Goal: Check status: Check status

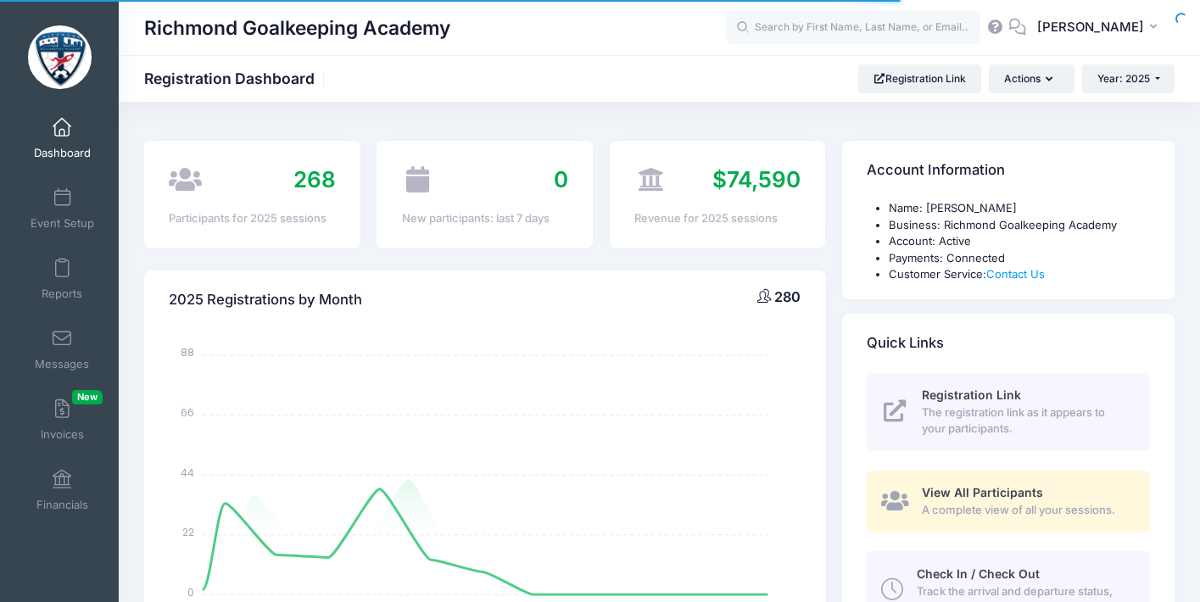
select select
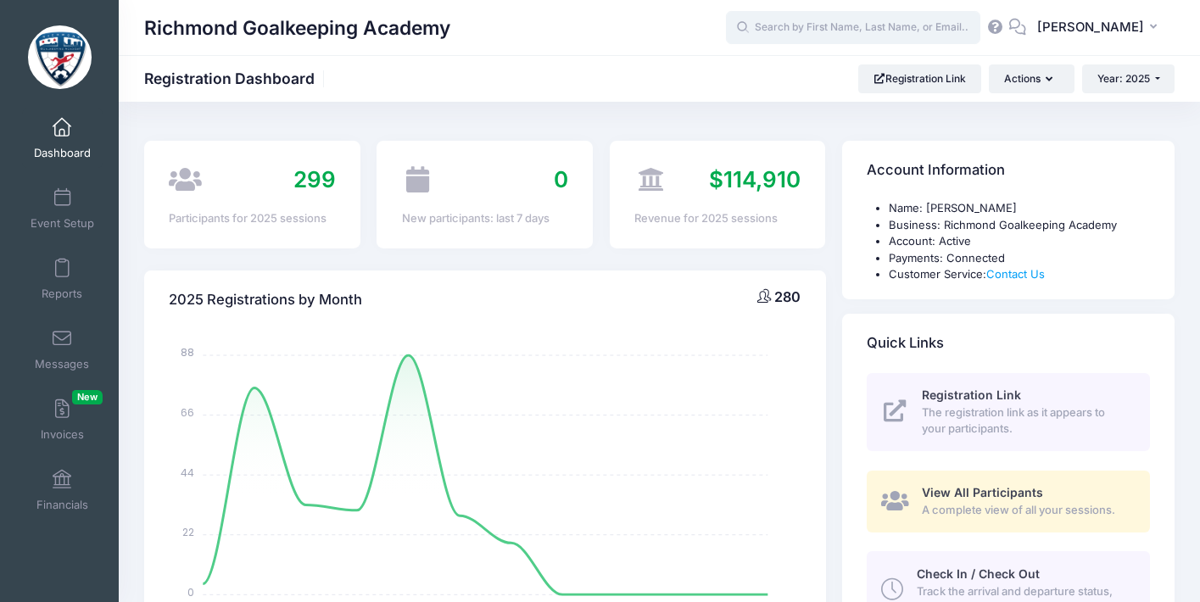
click at [853, 22] on input "text" at bounding box center [853, 28] width 254 height 34
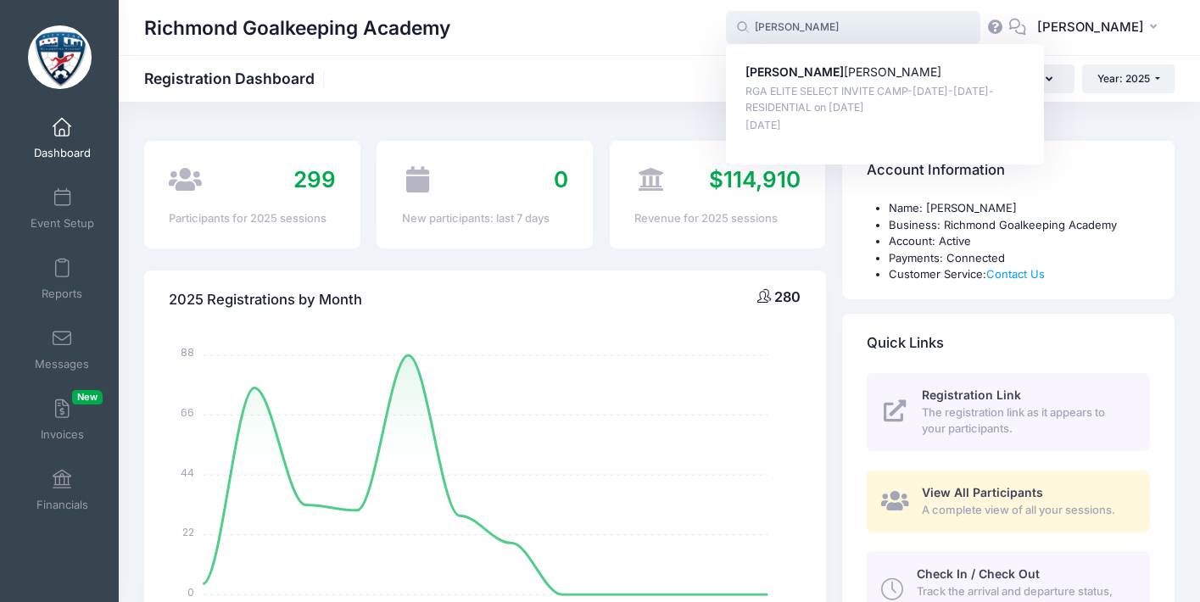
click at [881, 90] on p "RGA ELITE SELECT INVITE CAMP-[DATE]-[DATE]-RESIDENTIAL on [DATE]" at bounding box center [885, 99] width 280 height 31
type input "[PERSON_NAME] (RGA ELITE SELECT INVITE CAMP-[DATE]-[DATE]-RESIDENTIAL, [DATE])"
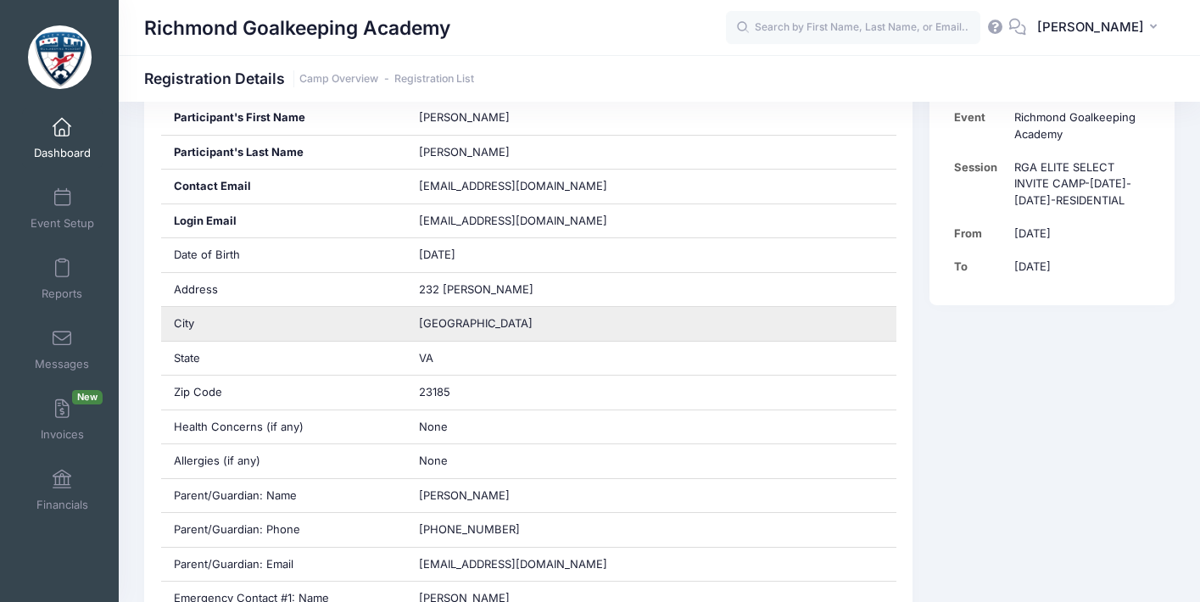
scroll to position [365, 0]
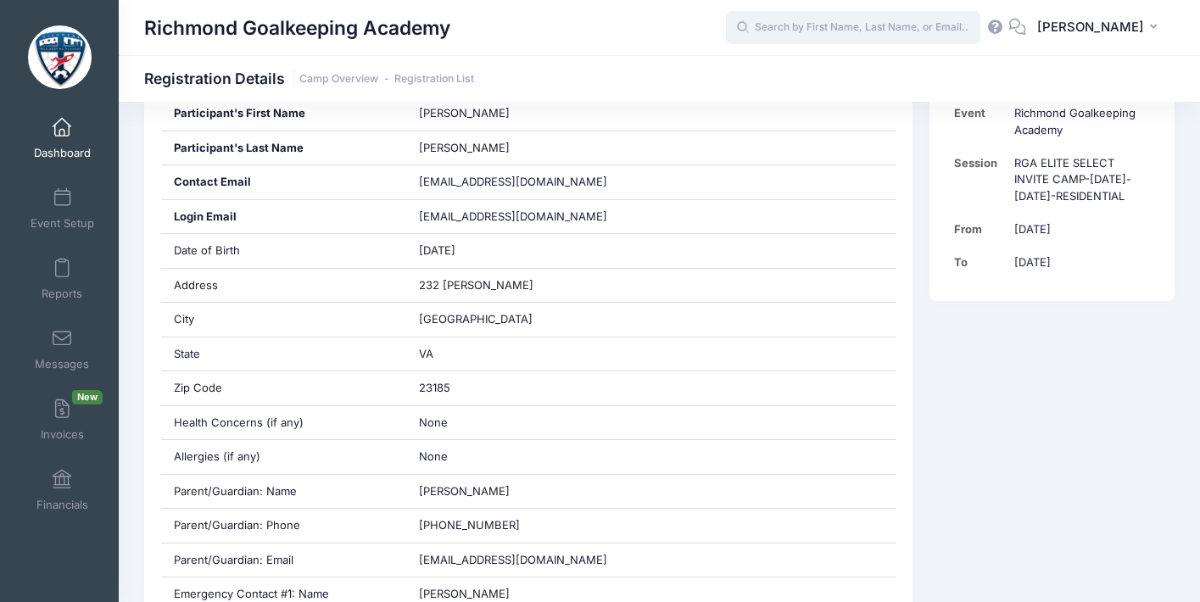
click at [885, 20] on input "text" at bounding box center [853, 28] width 254 height 34
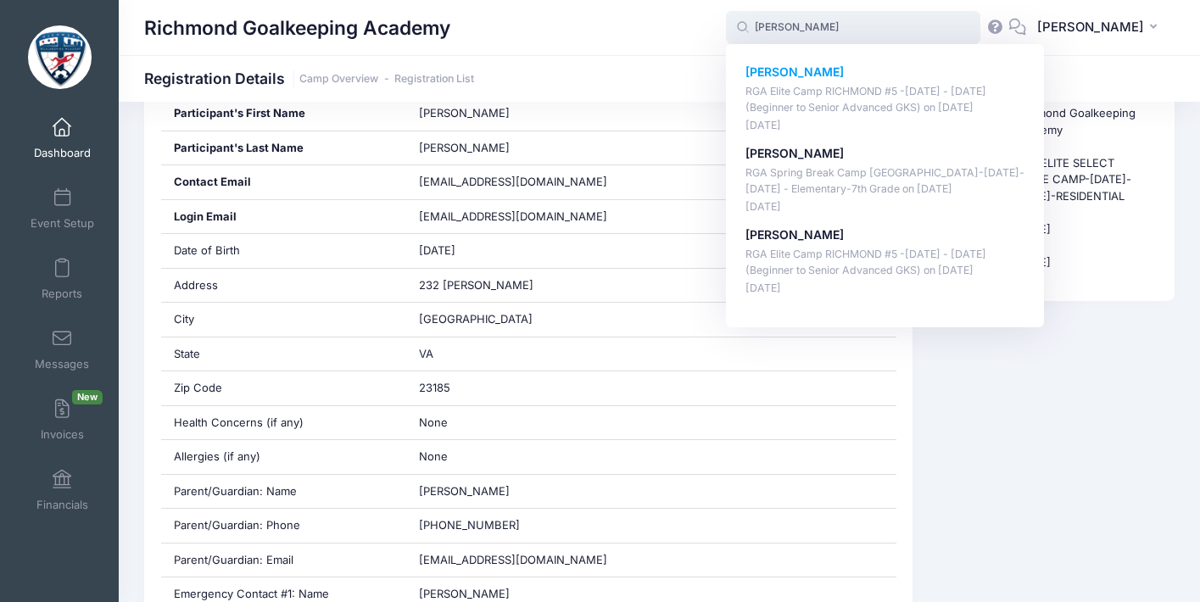
click at [937, 93] on p "RGA Elite Camp RICHMOND #5 -August 4 - August 6, 2025 (Beginner to Senior Advan…" at bounding box center [885, 99] width 280 height 31
type input "Owen Cox (RGA Elite Camp RICHMOND #5 -August 4 - August 6, 2025 (Beginner to Se…"
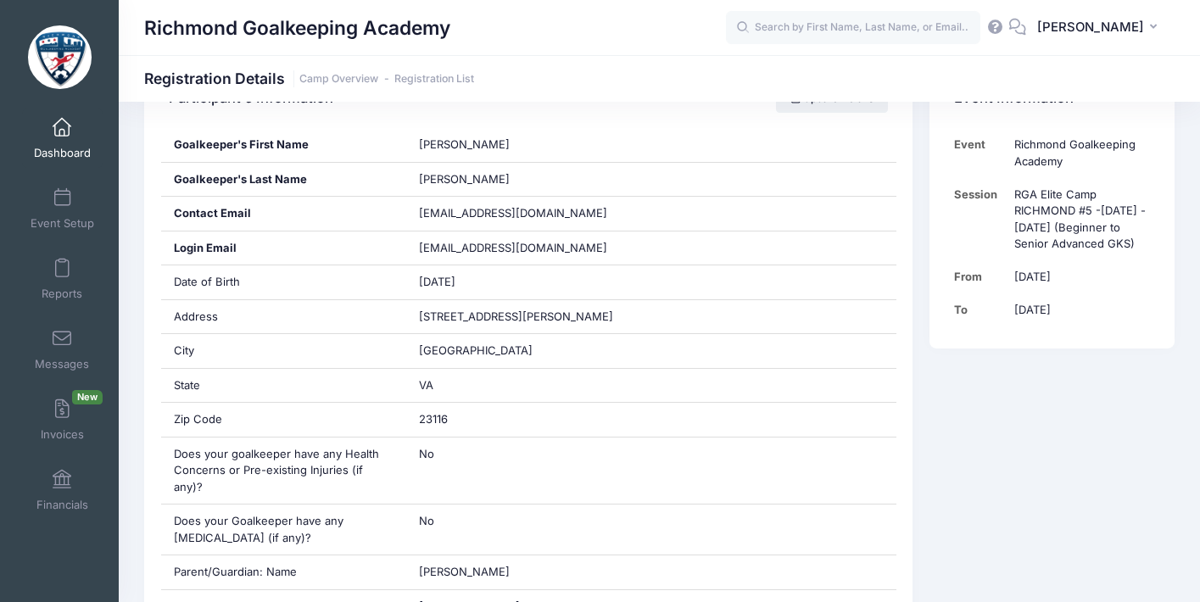
scroll to position [354, 0]
